Goal: Contribute content

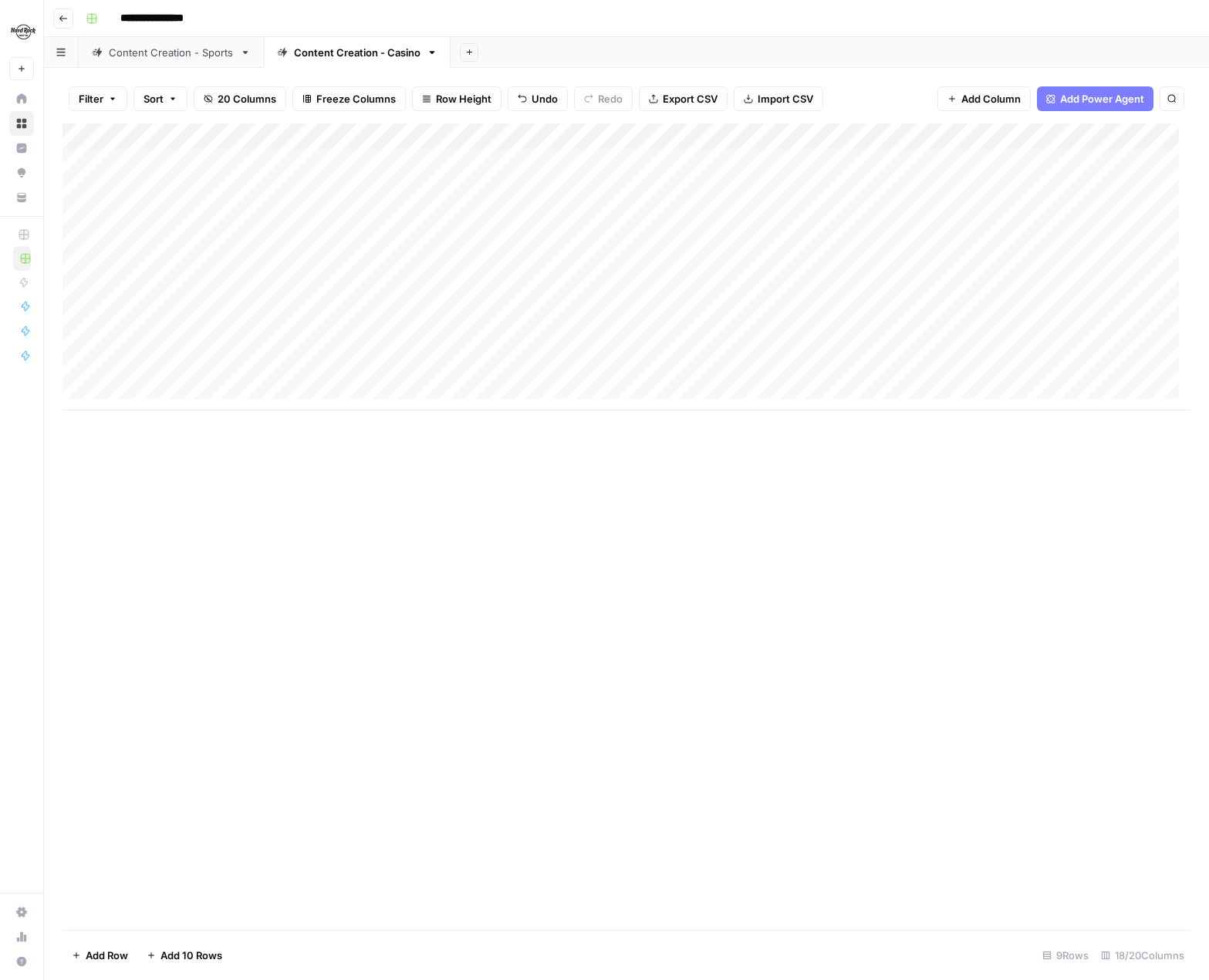
click at [157, 60] on link "Content Creation - Sports" at bounding box center [171, 52] width 185 height 31
type input "*********"
click at [1143, 144] on icon "Next Result" at bounding box center [1141, 143] width 7 height 8
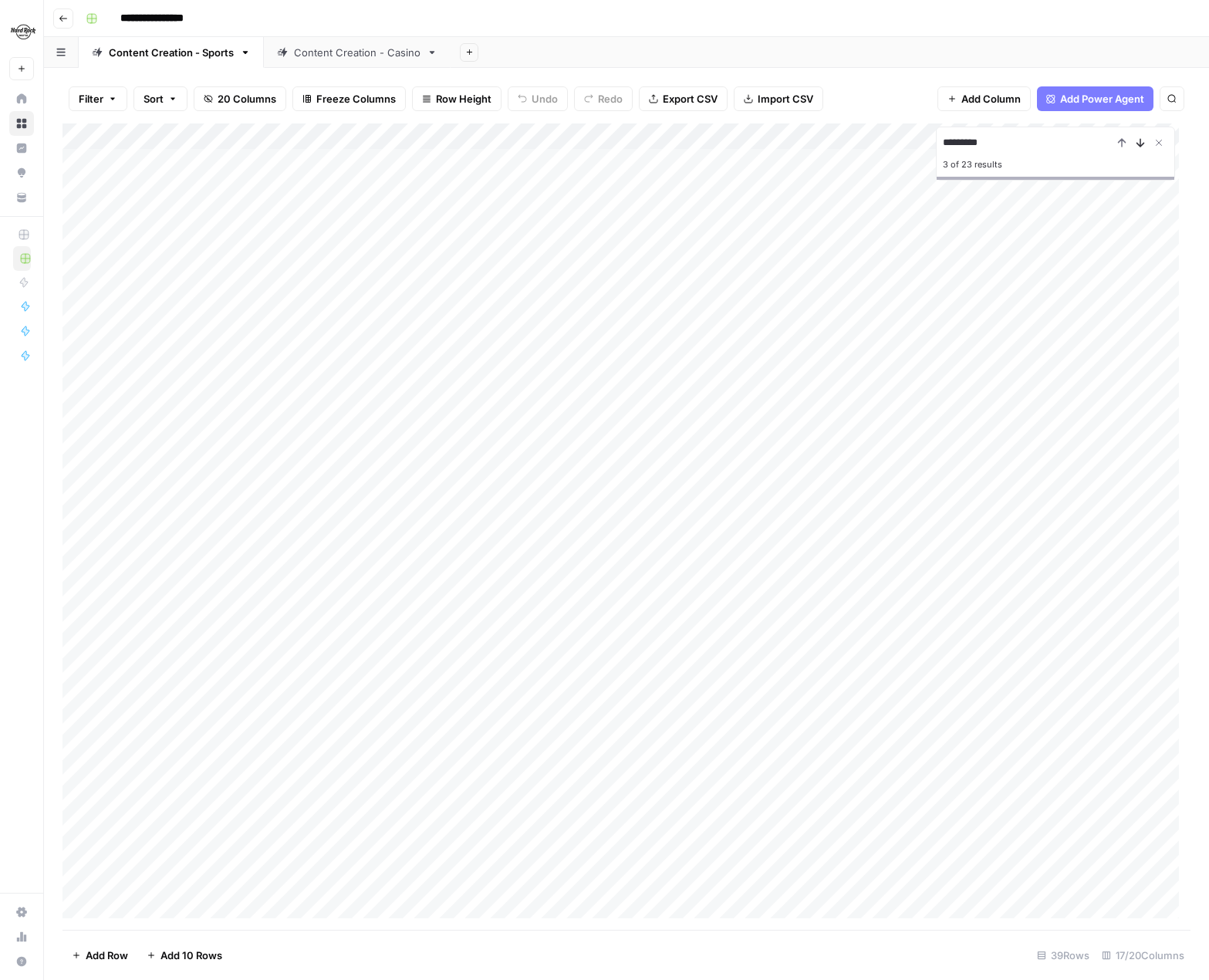
click at [1143, 144] on icon "Next Result" at bounding box center [1141, 143] width 7 height 8
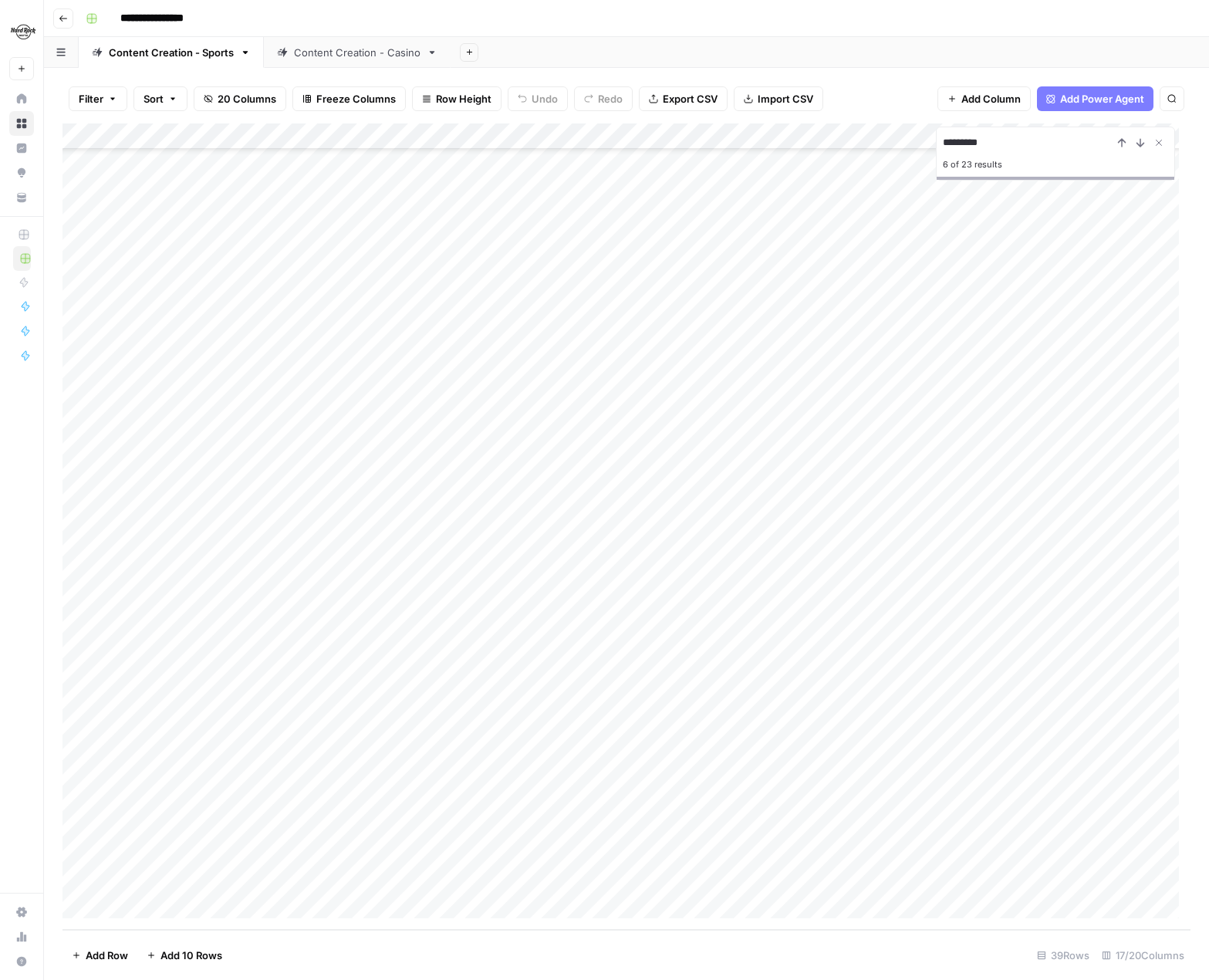
click at [170, 904] on div "Add Column" at bounding box center [626, 526] width 1128 height 806
type textarea "**********"
click at [411, 875] on div "Add Column" at bounding box center [626, 526] width 1128 height 806
click at [350, 57] on div "Content Creation - Casino" at bounding box center [357, 52] width 127 height 16
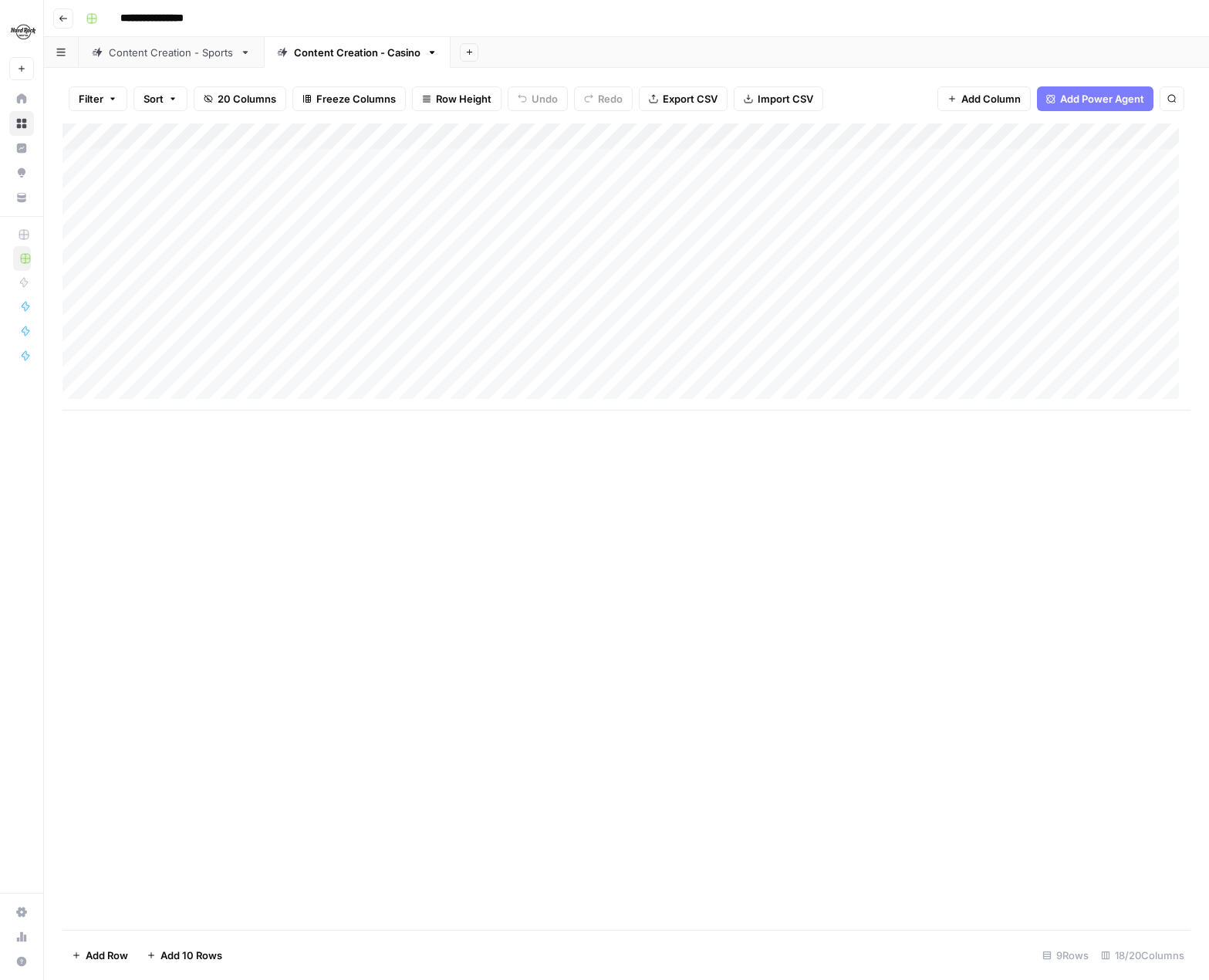
click at [254, 340] on div "Add Column" at bounding box center [626, 267] width 1128 height 287
type textarea "**********"
click at [454, 562] on div "Add Column" at bounding box center [626, 526] width 1128 height 806
click at [415, 344] on div "Add Column" at bounding box center [626, 267] width 1128 height 287
click at [447, 344] on div "Add Column" at bounding box center [626, 267] width 1128 height 287
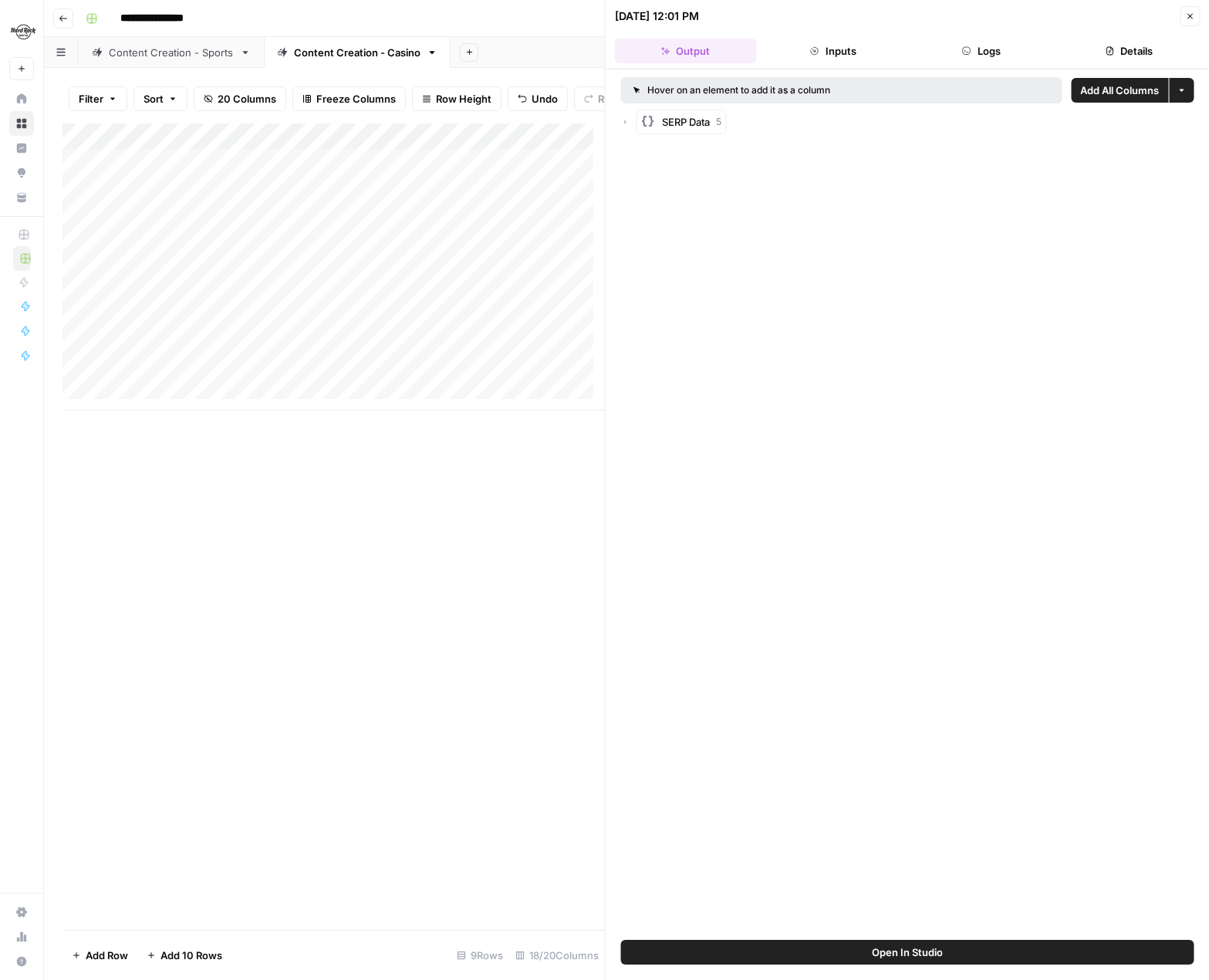
click at [1187, 16] on icon "button" at bounding box center [1190, 16] width 9 height 9
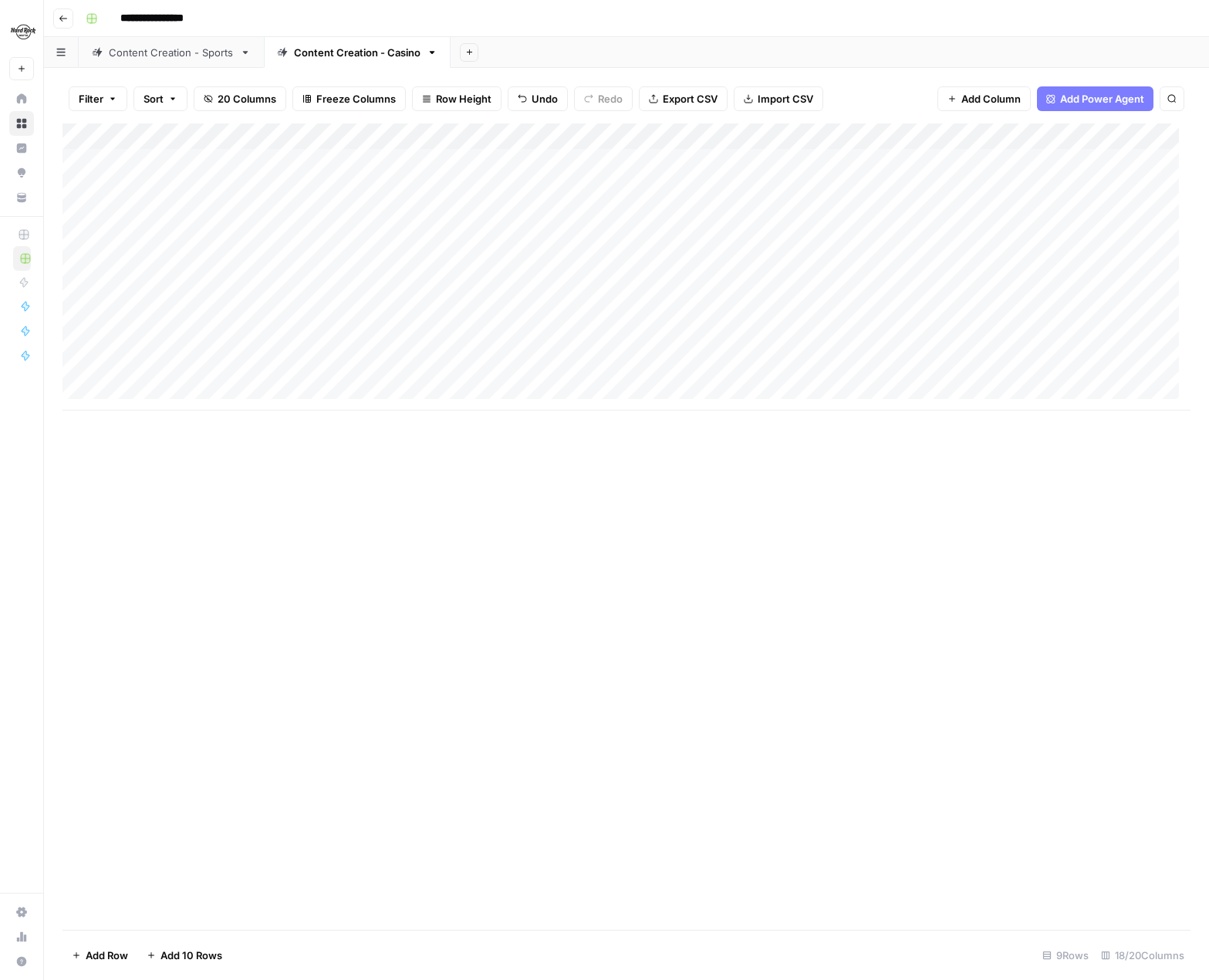
click at [710, 346] on div "Add Column" at bounding box center [626, 267] width 1128 height 287
click at [1158, 343] on div "Add Column" at bounding box center [626, 267] width 1128 height 287
